Goal: Check status

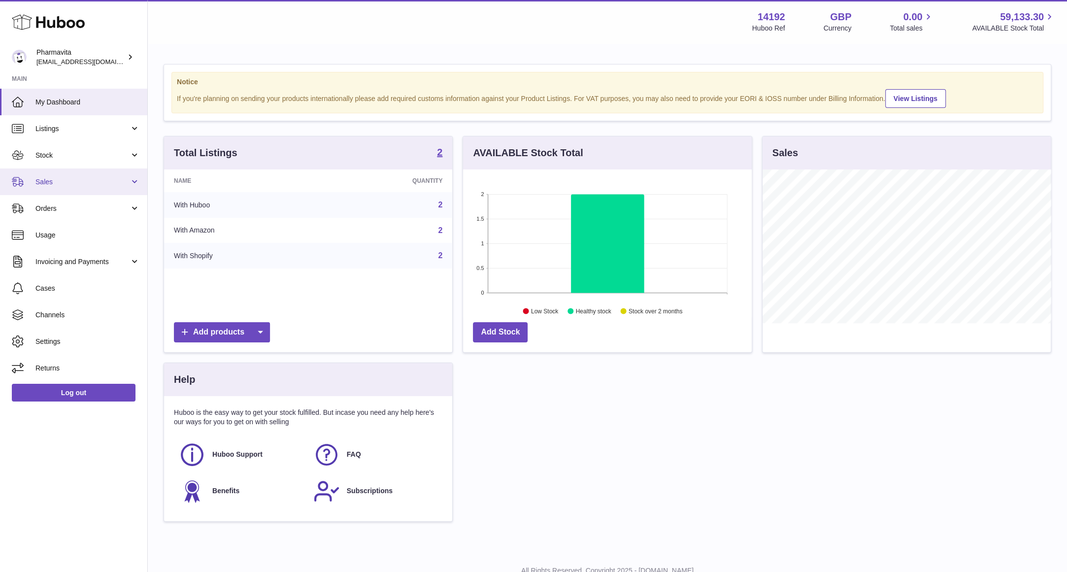
click at [59, 171] on link "Sales" at bounding box center [73, 181] width 147 height 27
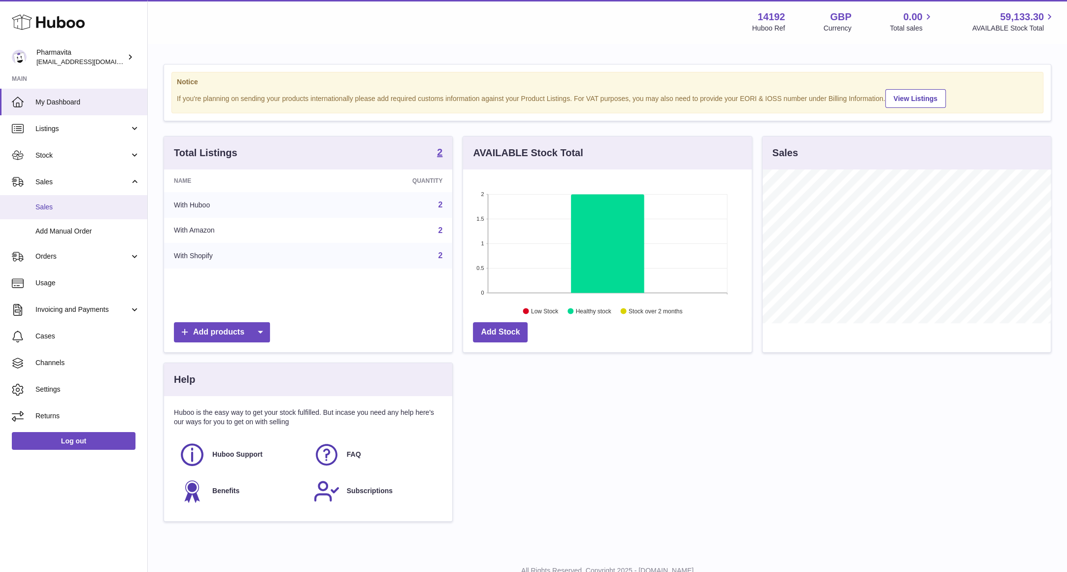
click at [55, 210] on span "Sales" at bounding box center [87, 206] width 104 height 9
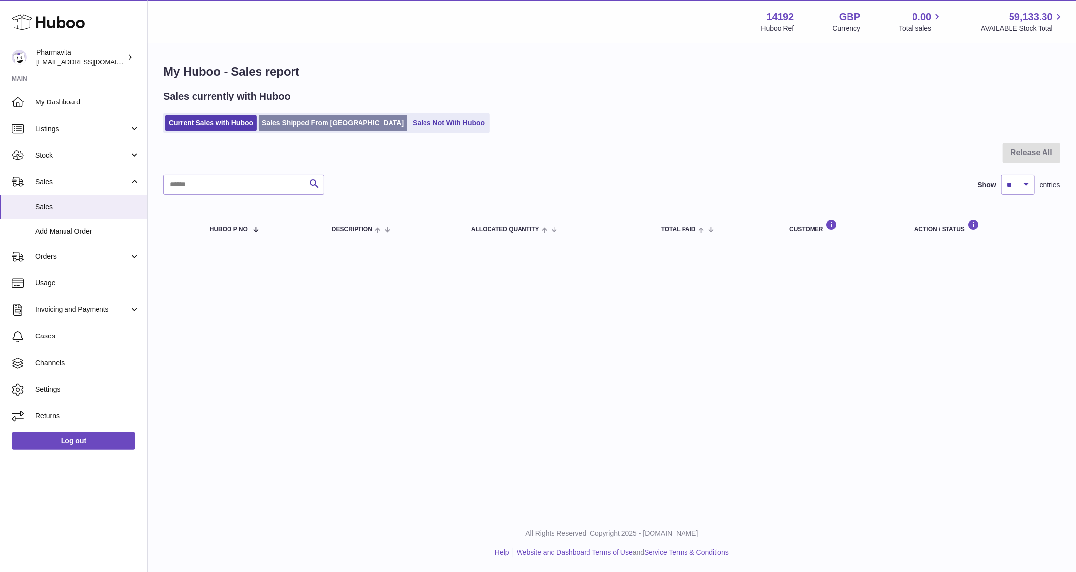
click at [306, 120] on link "Sales Shipped From Huboo" at bounding box center [333, 123] width 149 height 16
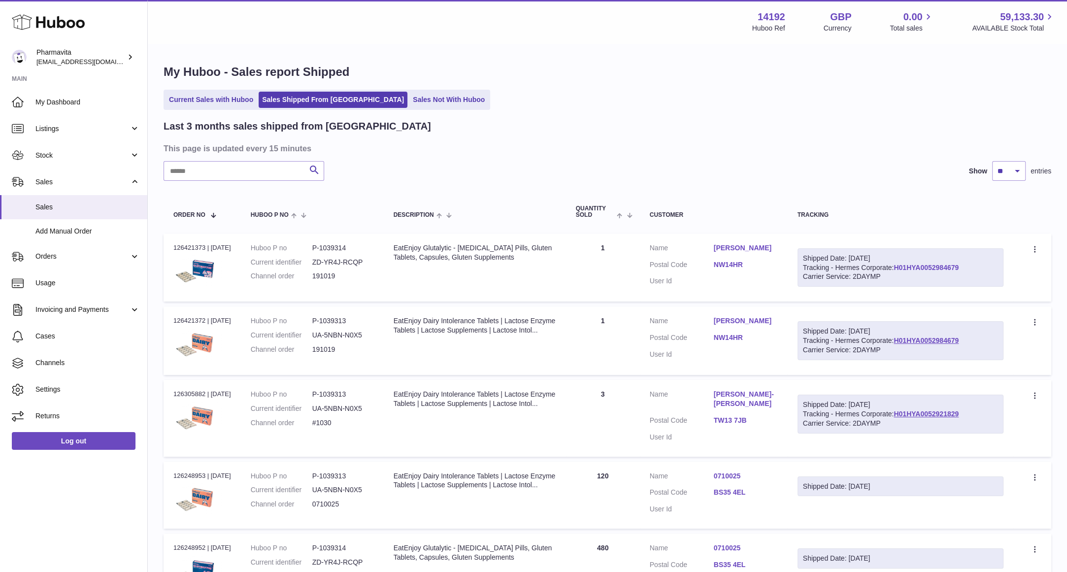
click at [947, 264] on link "H01HYA0052984679" at bounding box center [925, 268] width 65 height 8
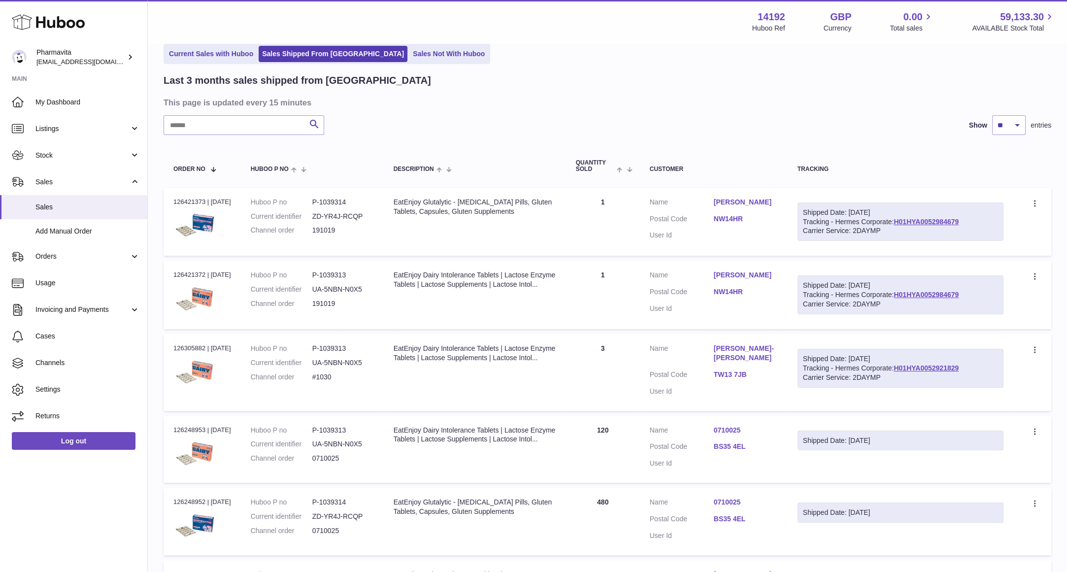
scroll to position [66, 0]
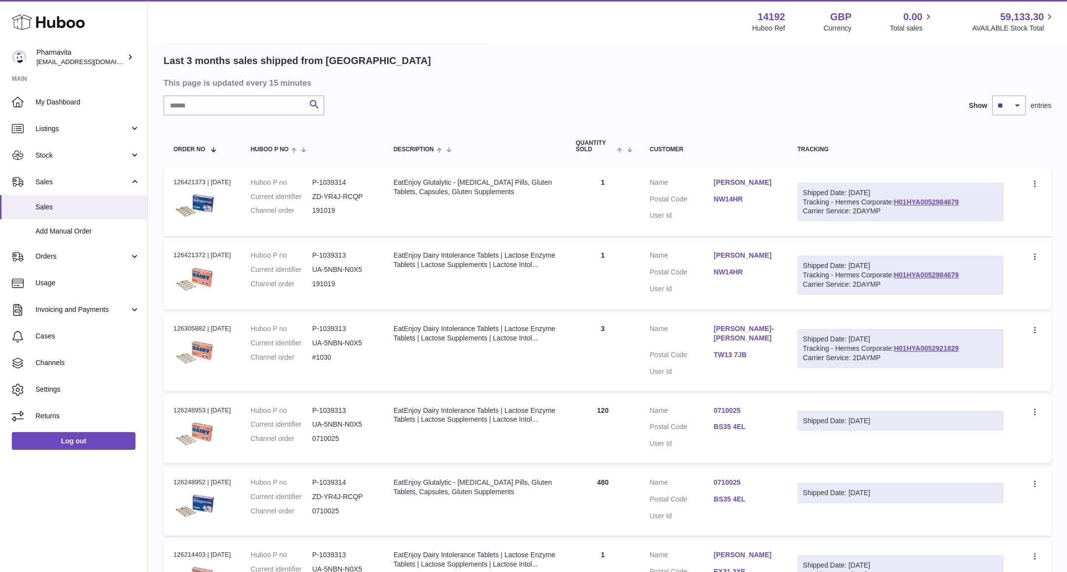
click at [393, 24] on div "Menu Huboo 14192 Huboo Ref GBP Currency 0.00 Total sales 59,133.30 AVAILABLE St…" at bounding box center [607, 21] width 895 height 23
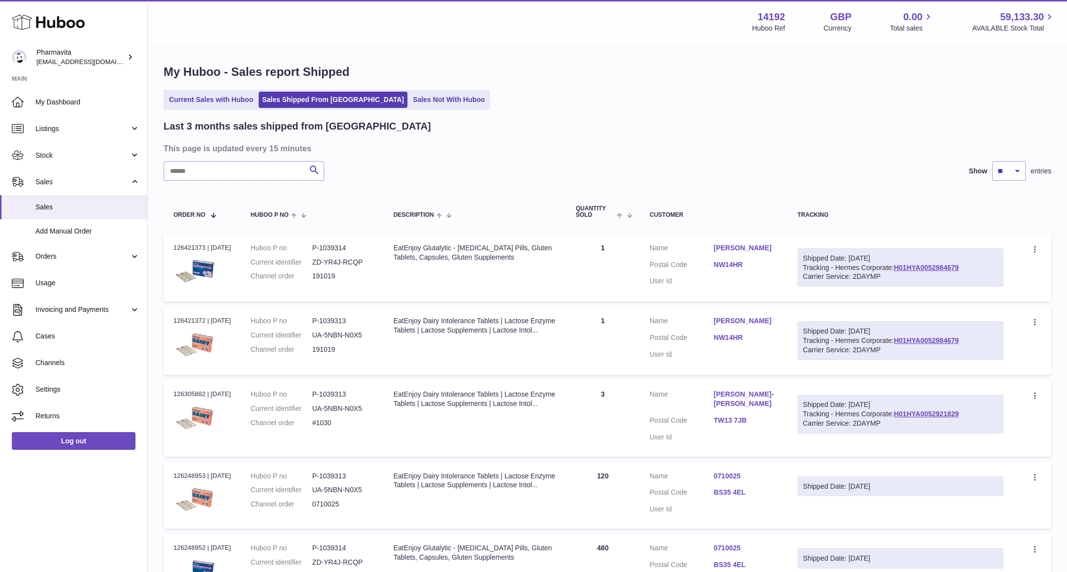
scroll to position [132, 0]
